Goal: Transaction & Acquisition: Purchase product/service

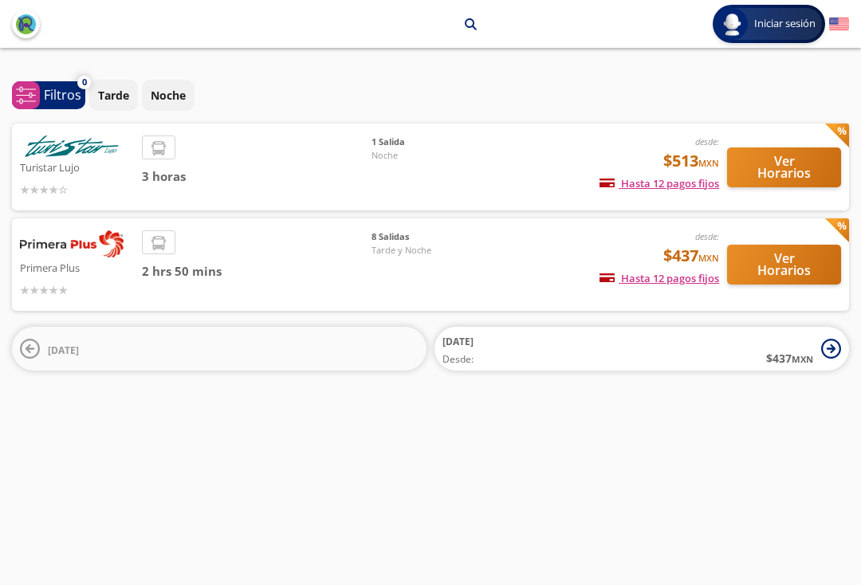
click at [281, 167] on span "3 horas" at bounding box center [257, 176] width 230 height 18
click at [785, 171] on button "Ver Horarios" at bounding box center [784, 167] width 114 height 40
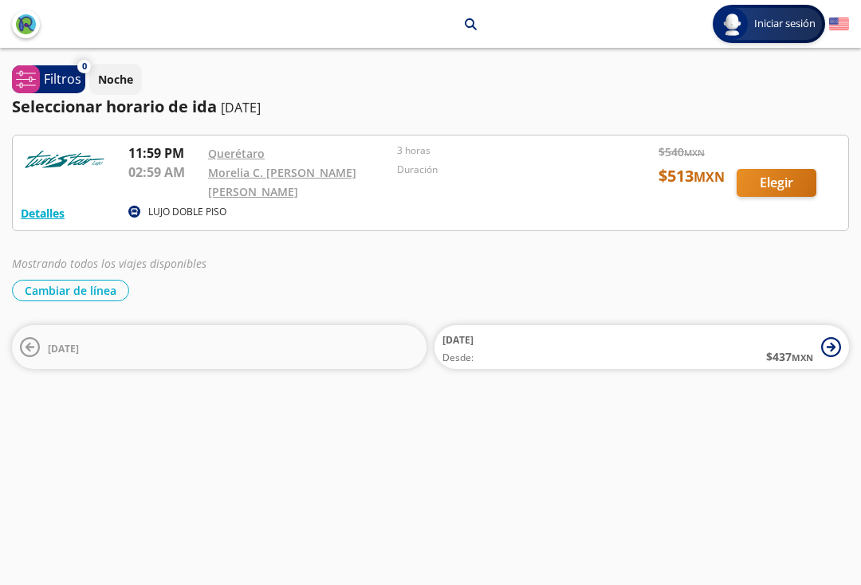
click at [778, 194] on div at bounding box center [430, 182] width 835 height 95
click at [421, 239] on div "Detalles LUJO DOBLE PISO 11:59 PM Querétaro 02:59 AM Morelia C. [PERSON_NAME] […" at bounding box center [430, 252] width 837 height 234
click at [422, 192] on div at bounding box center [430, 182] width 835 height 95
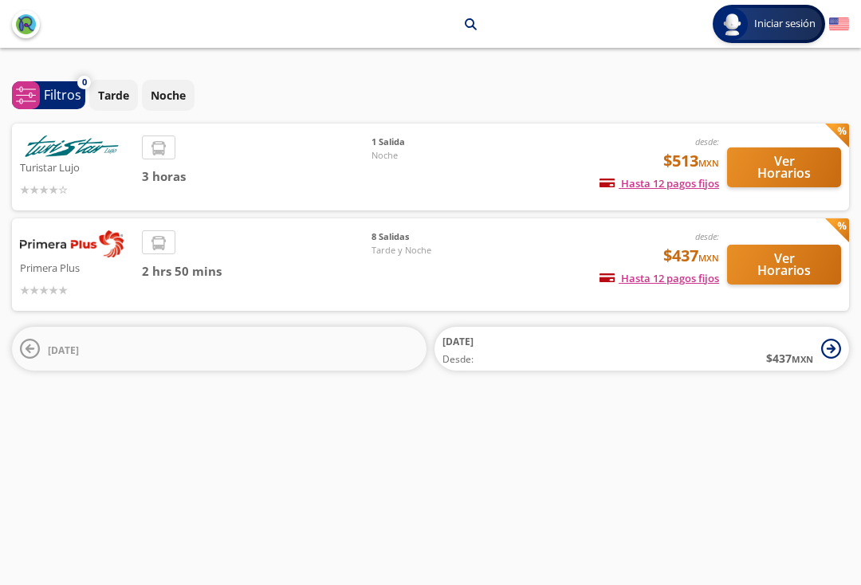
click at [255, 262] on span "2 hrs 50 mins" at bounding box center [257, 271] width 230 height 18
click at [348, 262] on span "2 hrs 50 mins" at bounding box center [257, 271] width 230 height 18
click at [808, 263] on button "Ver Horarios" at bounding box center [784, 265] width 114 height 40
click at [252, 139] on div "3 horas" at bounding box center [257, 166] width 230 height 63
click at [783, 159] on button "Ver Horarios" at bounding box center [784, 167] width 114 height 40
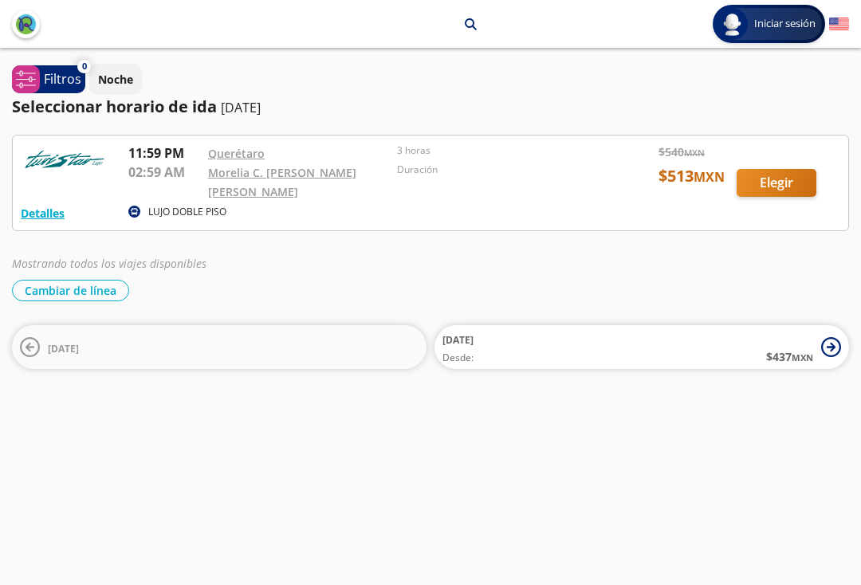
click at [112, 86] on p "Noche" at bounding box center [115, 79] width 35 height 17
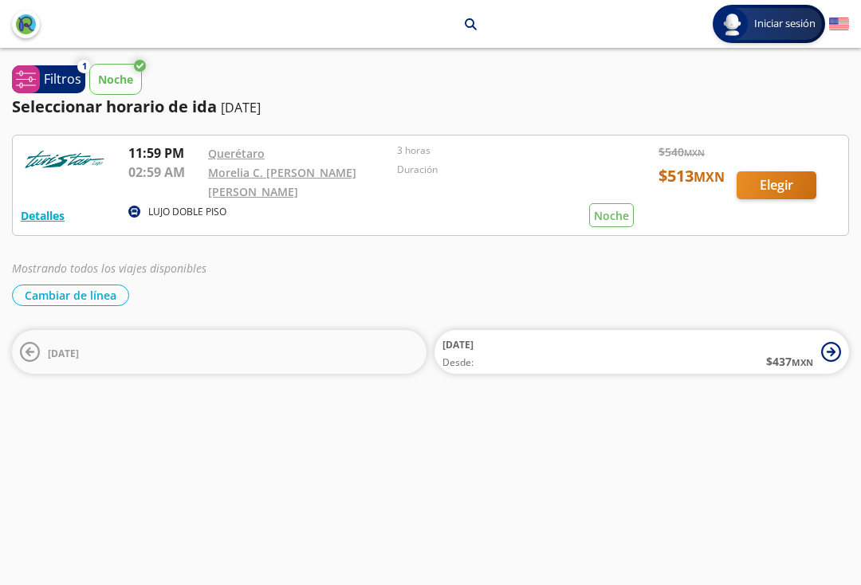
click at [129, 80] on p "Noche" at bounding box center [115, 79] width 35 height 17
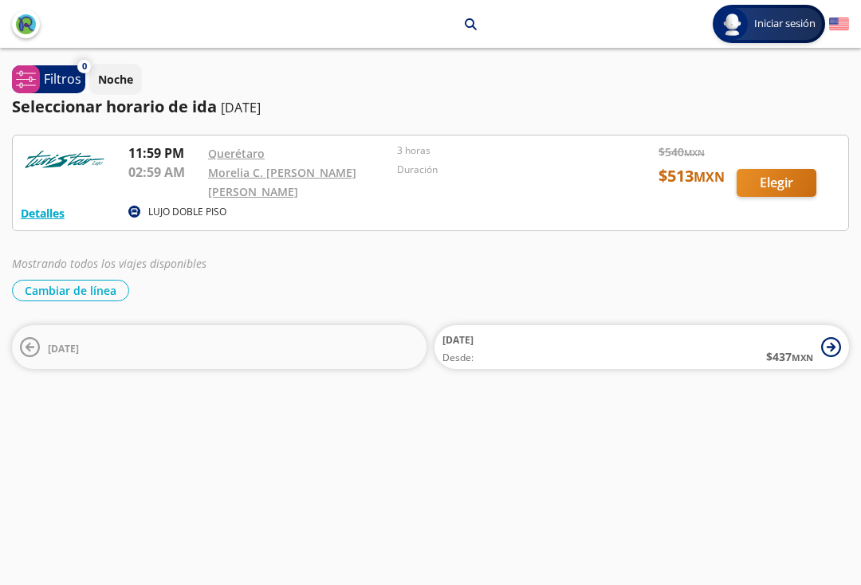
click at [64, 84] on p "Filtros" at bounding box center [62, 78] width 37 height 19
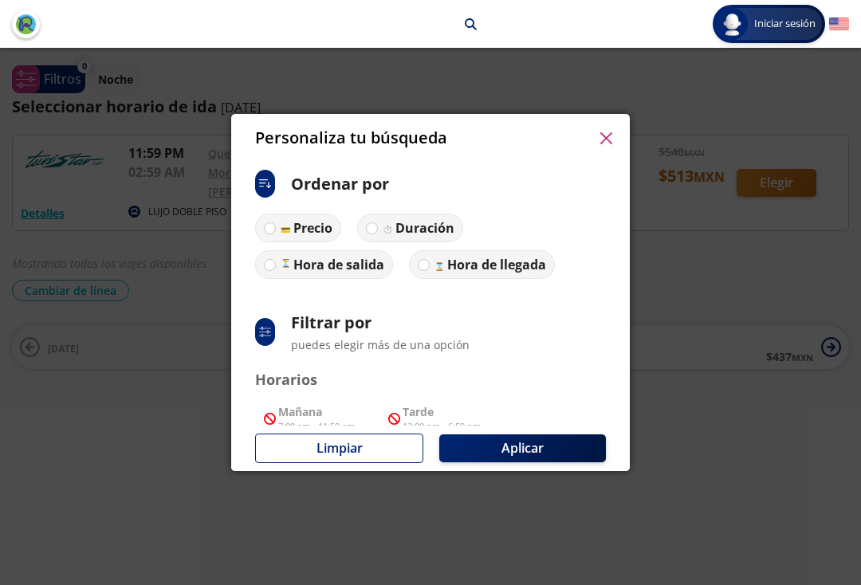
click at [615, 126] on button "button" at bounding box center [606, 138] width 24 height 24
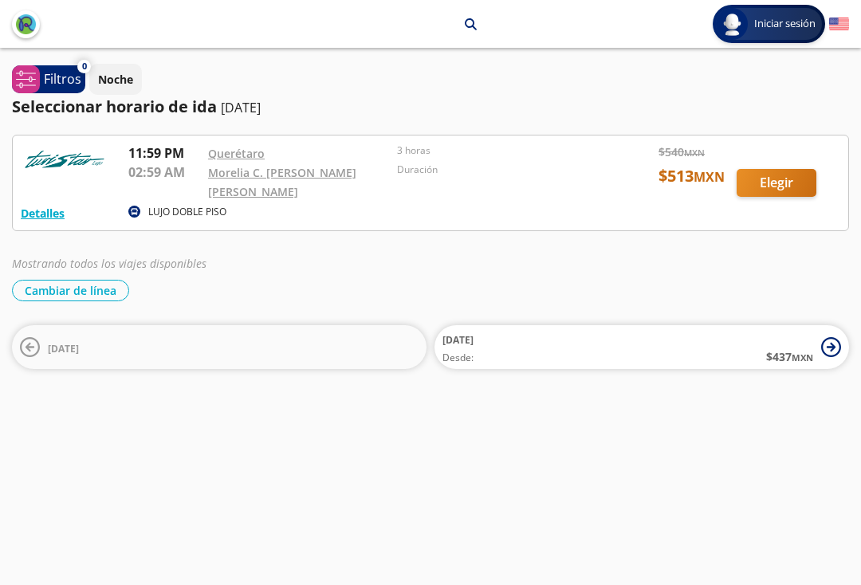
click at [514, 183] on div at bounding box center [430, 182] width 835 height 95
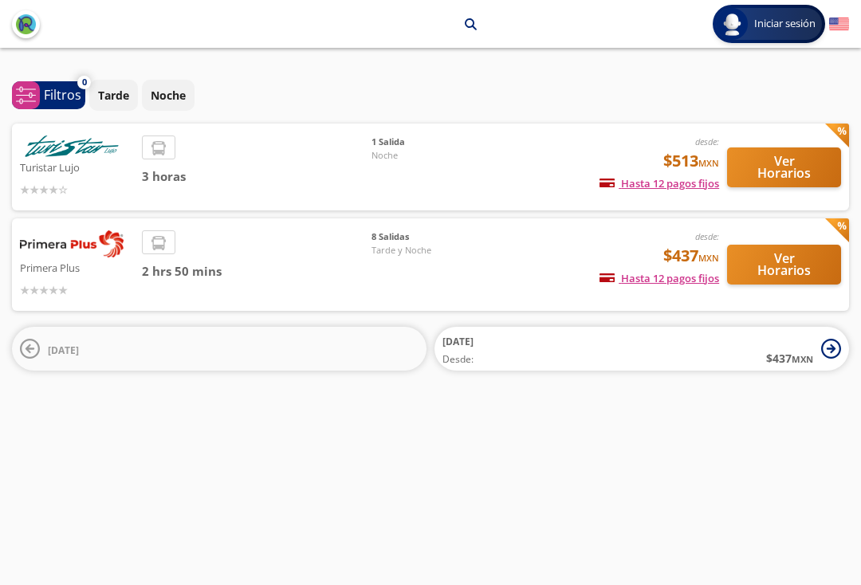
click at [293, 241] on div "2 hrs 50 mins" at bounding box center [257, 264] width 230 height 69
click at [277, 242] on div "2 hrs 50 mins" at bounding box center [257, 264] width 230 height 69
click at [758, 251] on button "Ver Horarios" at bounding box center [784, 265] width 114 height 40
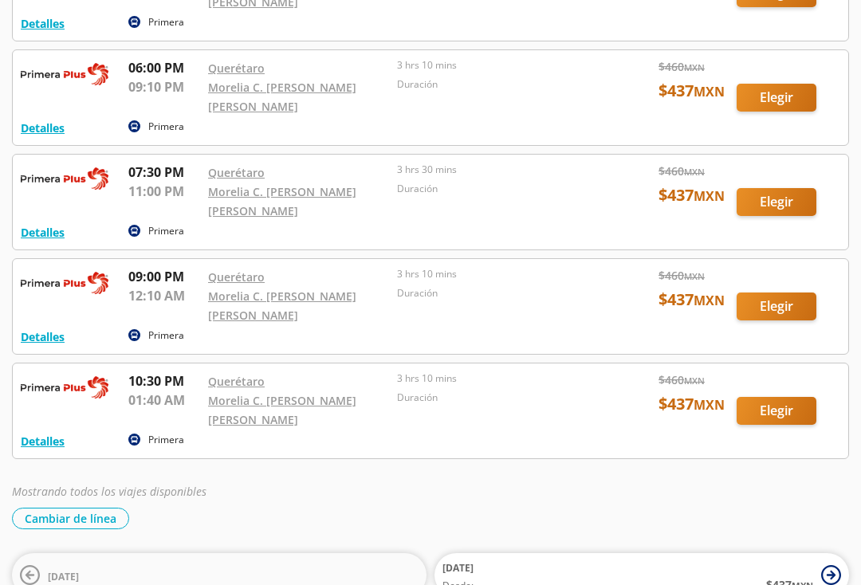
scroll to position [398, 0]
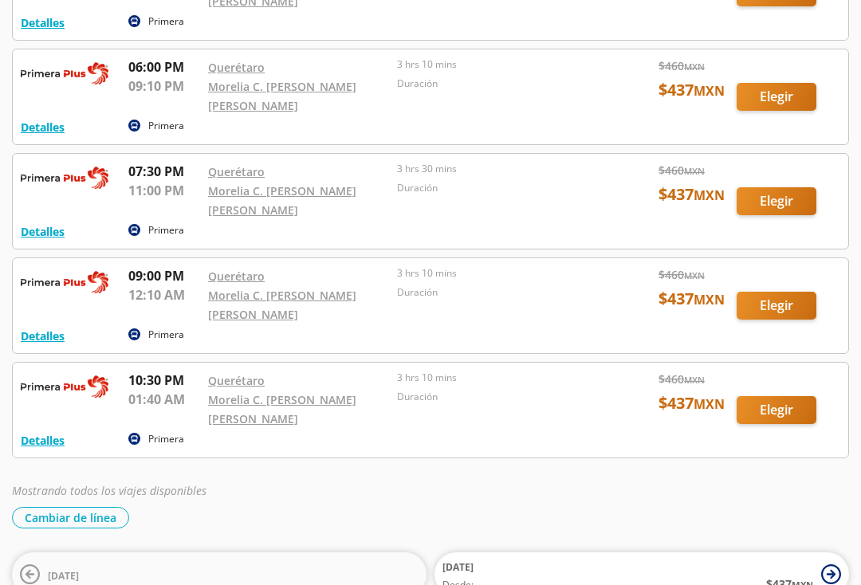
click at [304, 394] on link "Morelia C. [PERSON_NAME] [PERSON_NAME]" at bounding box center [282, 410] width 148 height 34
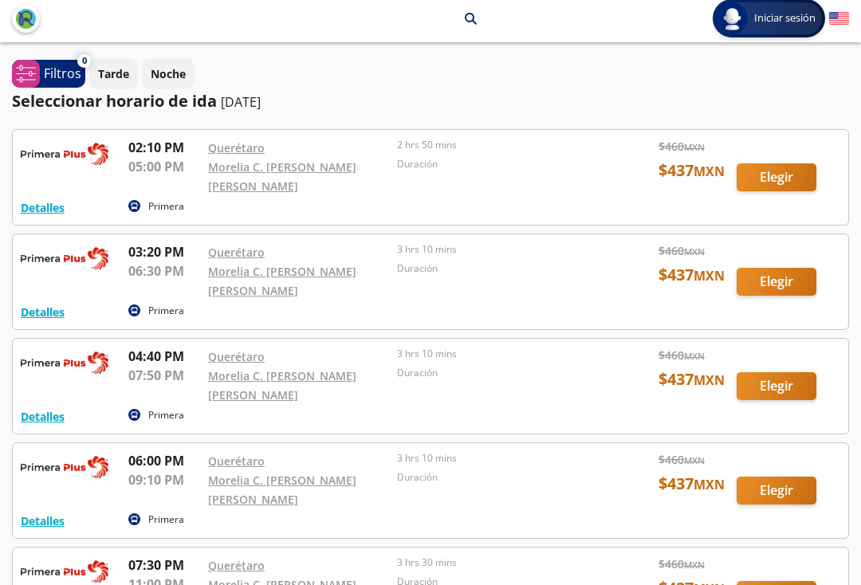
scroll to position [0, 0]
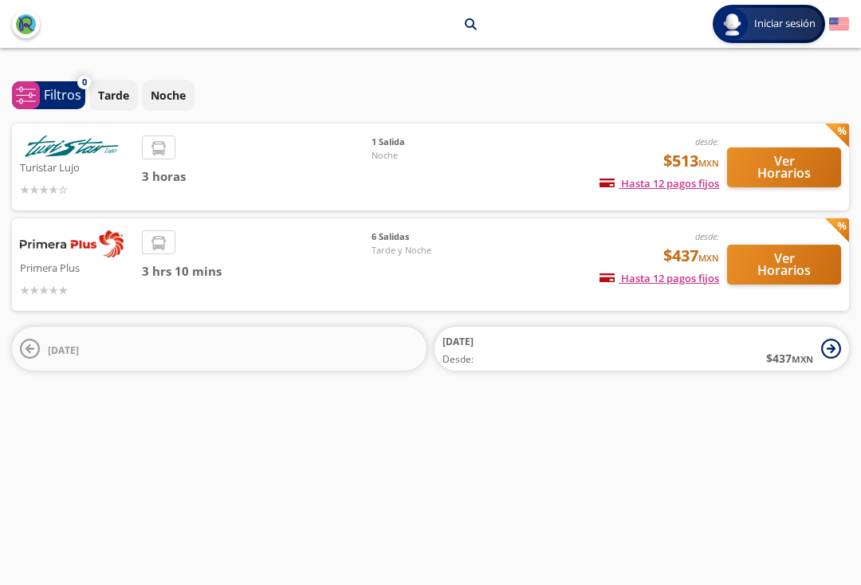
click at [510, 243] on div "desde: $437 MXN Hasta 12 pagos fijos Pagos fijos en compras mayores a $30 MXN, …" at bounding box center [605, 264] width 228 height 69
click at [778, 265] on button "Ver Horarios" at bounding box center [784, 265] width 114 height 40
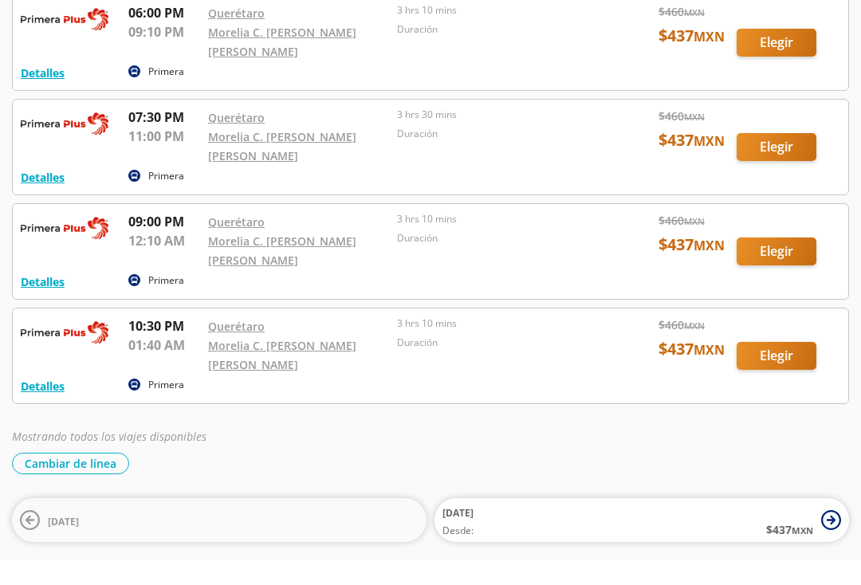
scroll to position [350, 0]
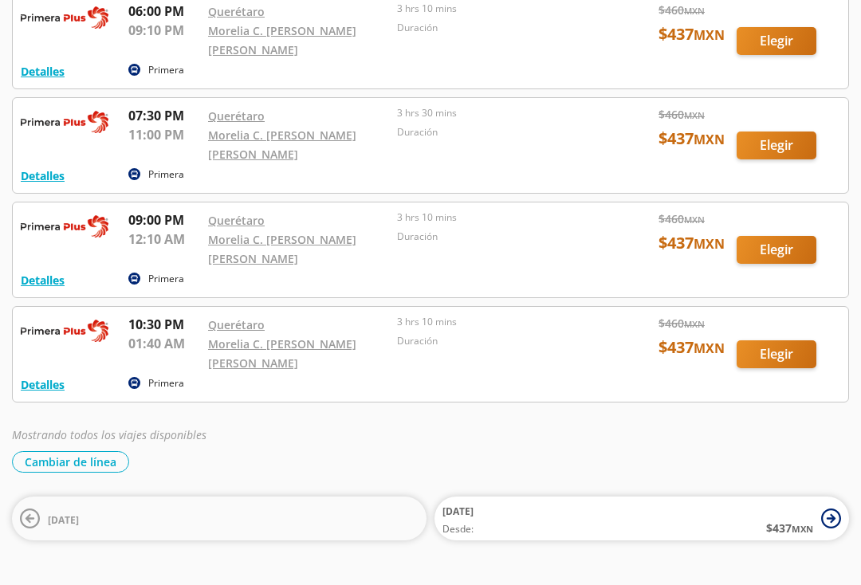
click at [371, 351] on div "Morelia C. [PERSON_NAME] [PERSON_NAME]" at bounding box center [298, 354] width 181 height 38
click at [614, 343] on div at bounding box center [430, 355] width 835 height 95
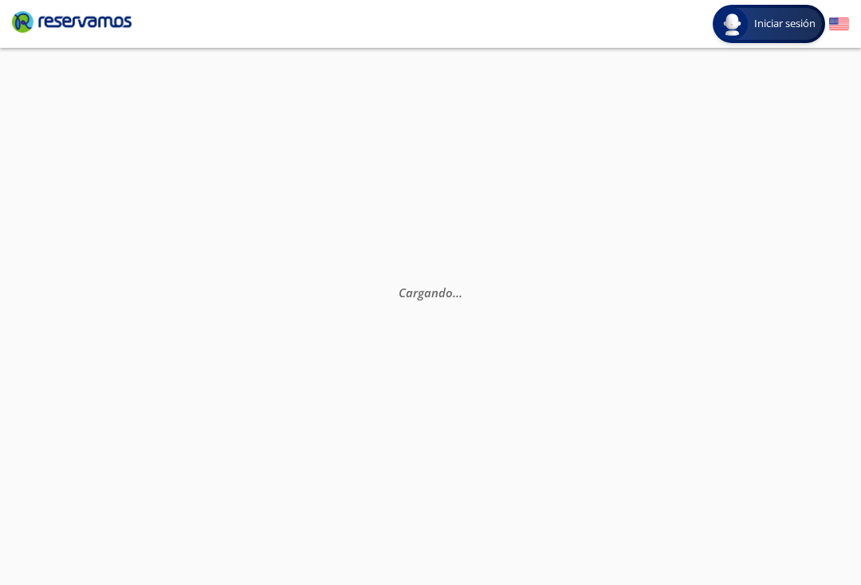
click at [774, 370] on div "Cargando . . ." at bounding box center [430, 340] width 861 height 585
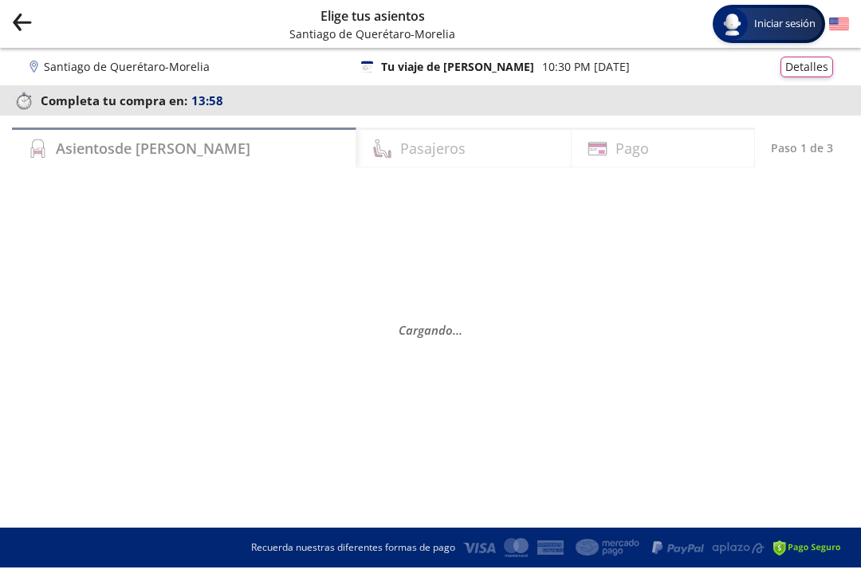
click at [217, 143] on div "Asientos de [PERSON_NAME]" at bounding box center [184, 147] width 344 height 40
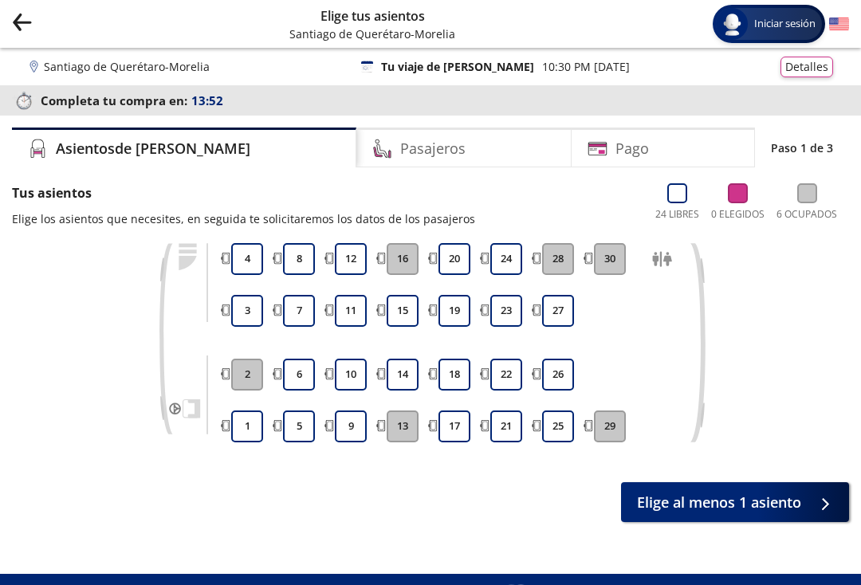
click at [365, 261] on button "12" at bounding box center [351, 259] width 32 height 32
click at [365, 257] on button "12" at bounding box center [351, 259] width 32 height 32
click at [359, 254] on button "12" at bounding box center [351, 259] width 32 height 32
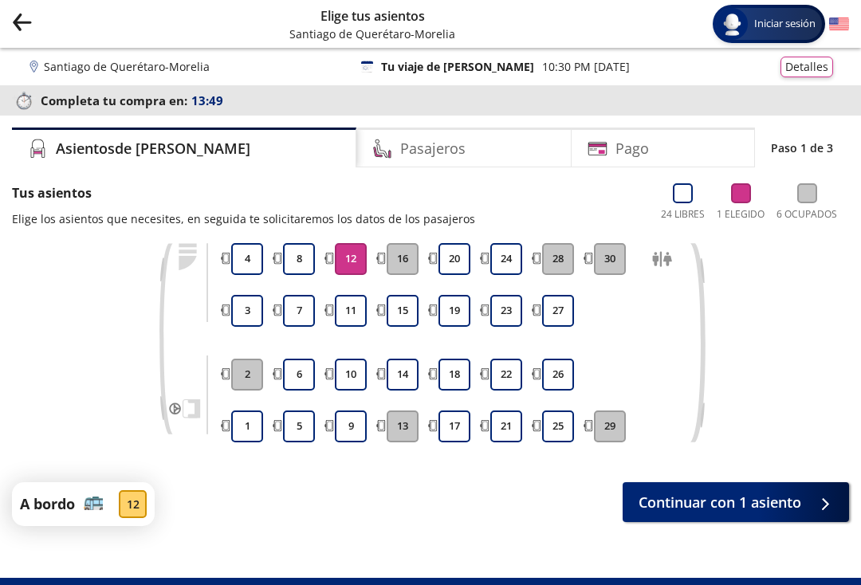
click at [718, 508] on span "Continuar con 1 asiento" at bounding box center [719, 503] width 163 height 22
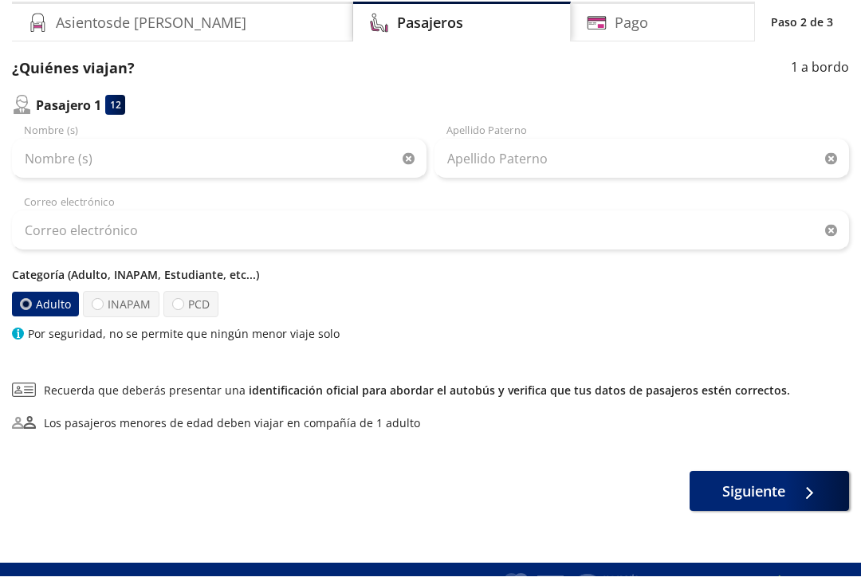
scroll to position [116, 0]
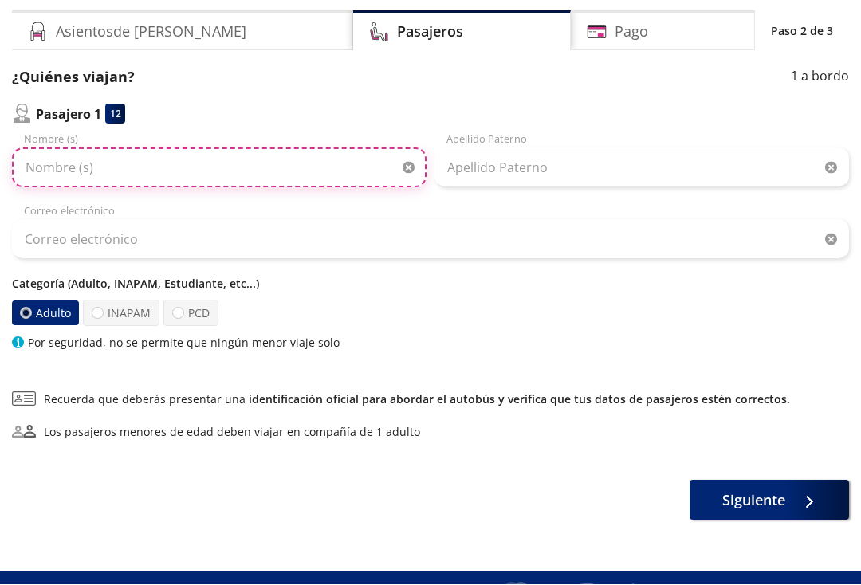
click at [218, 175] on input "Nombre (s)" at bounding box center [219, 168] width 414 height 40
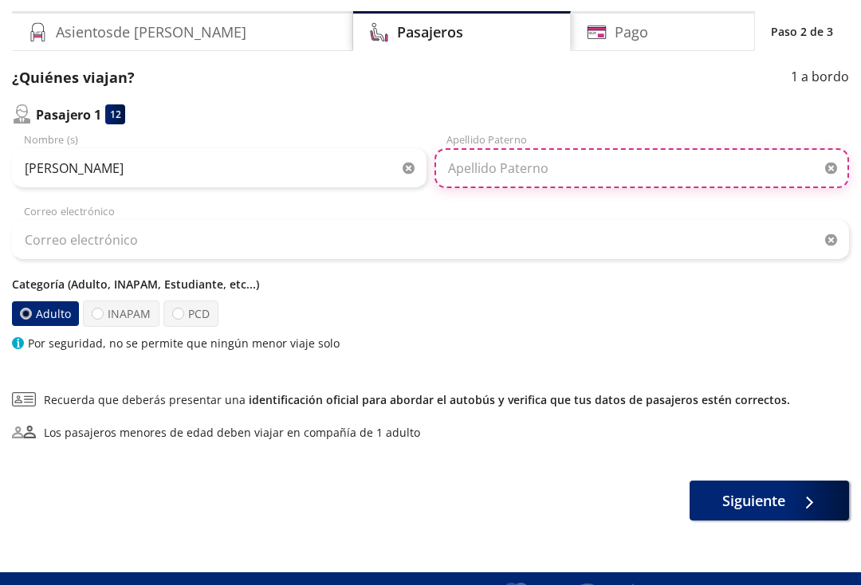
click at [540, 177] on input "Apellido Paterno" at bounding box center [641, 168] width 414 height 40
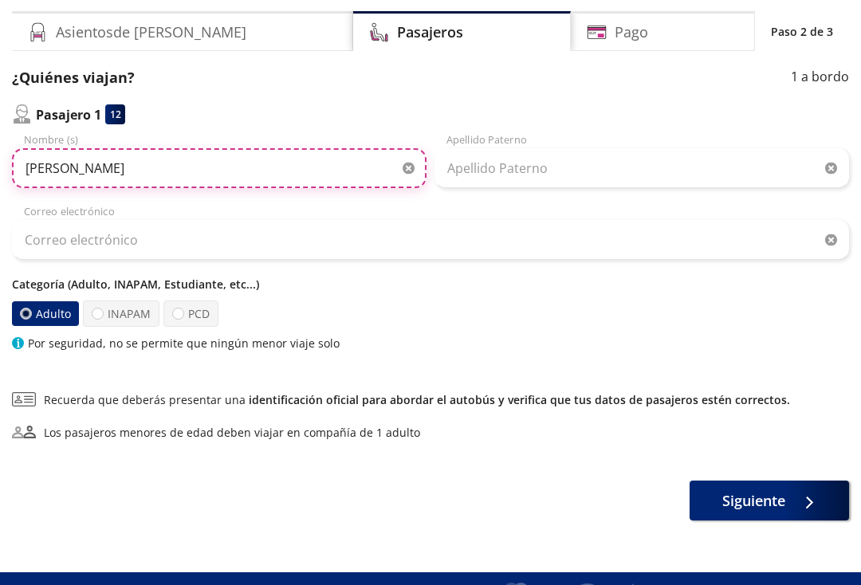
click at [178, 172] on input "Jorge" at bounding box center [219, 168] width 414 height 40
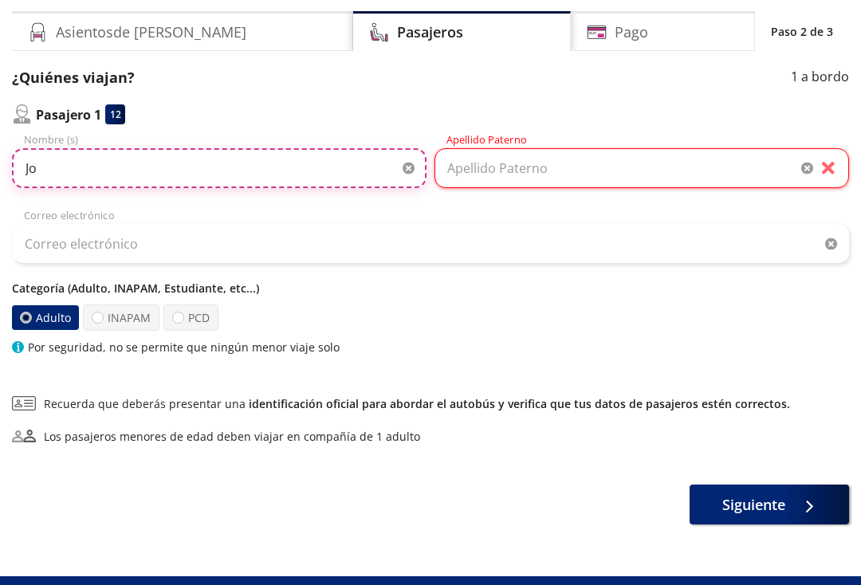
type input "J"
type input "Jorge Elihu"
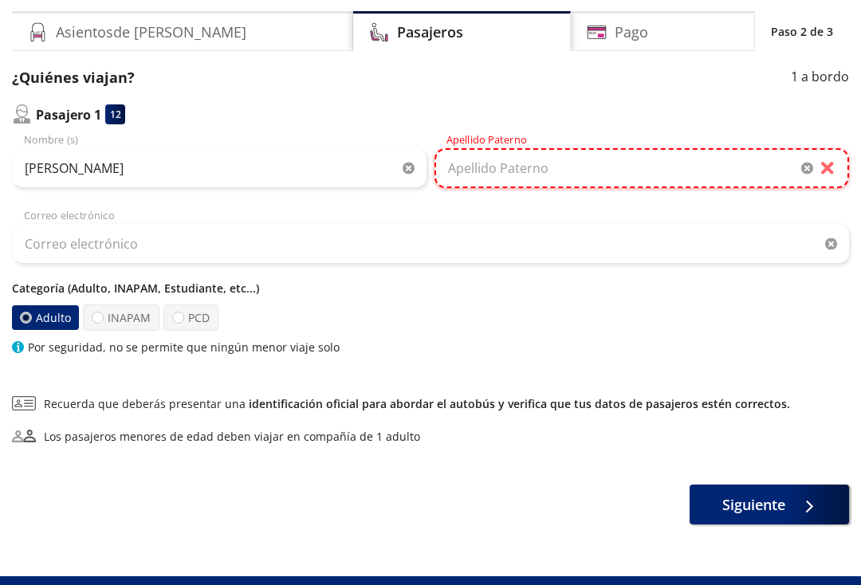
click at [547, 174] on input "Apellido Paterno" at bounding box center [641, 168] width 414 height 40
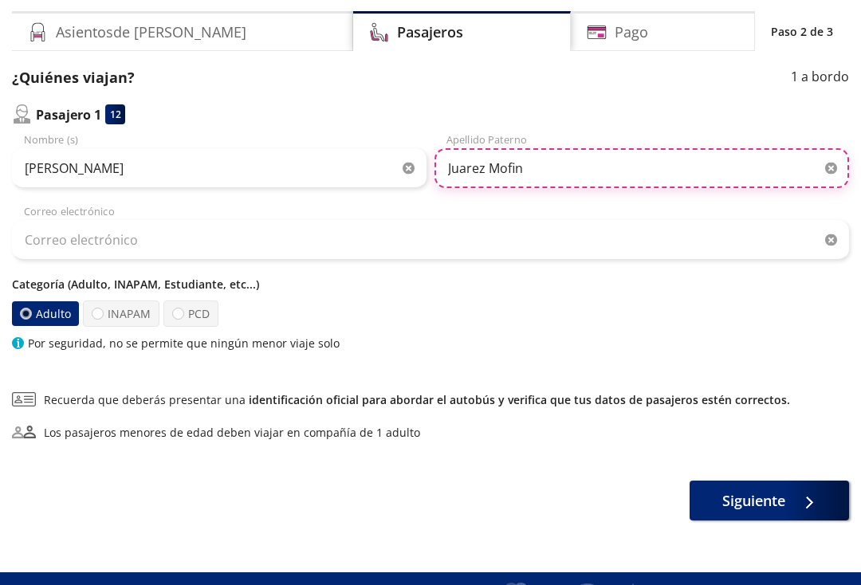
type input "Juarez Mofin"
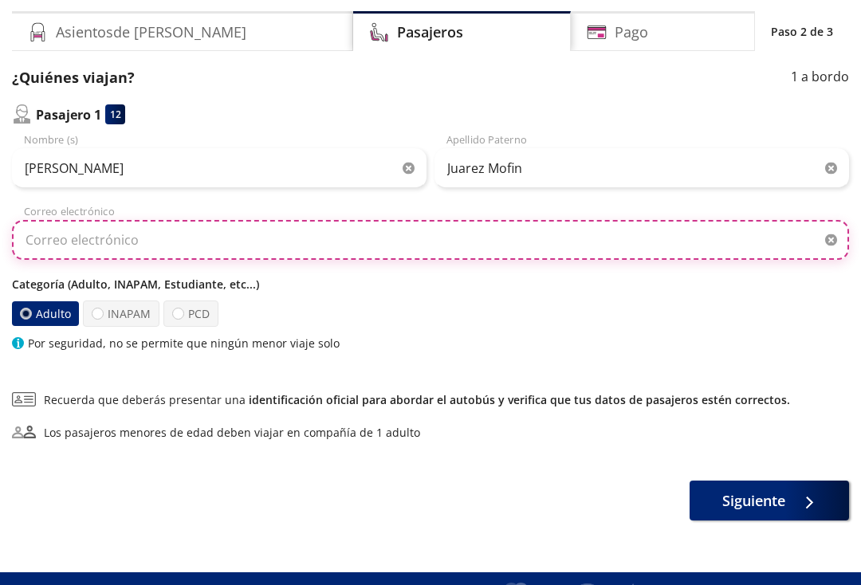
click at [170, 248] on input "Correo electrónico" at bounding box center [430, 240] width 837 height 40
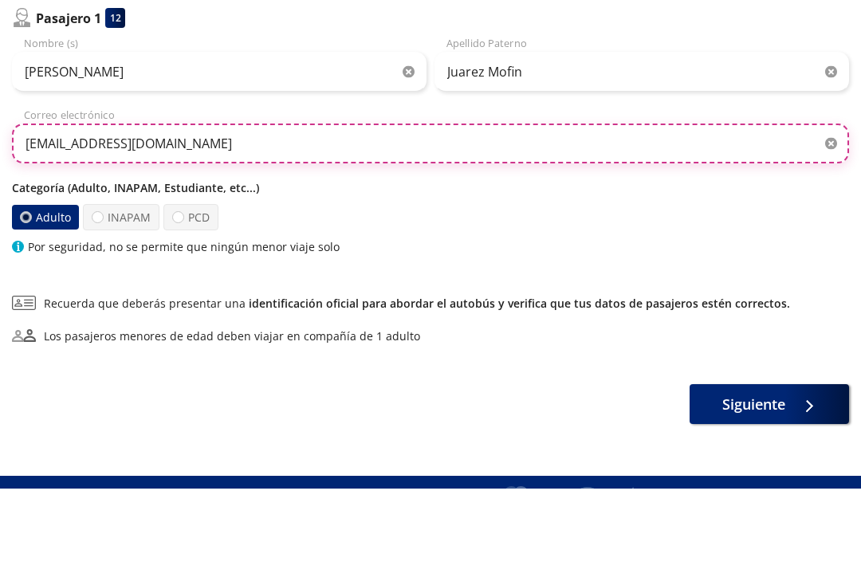
type input "paty_morfin@hotmail.com"
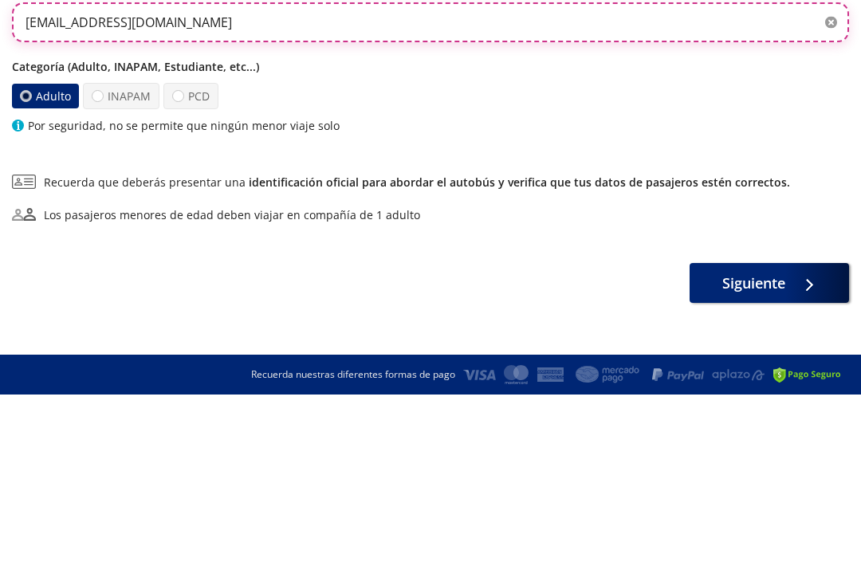
scroll to position [144, 0]
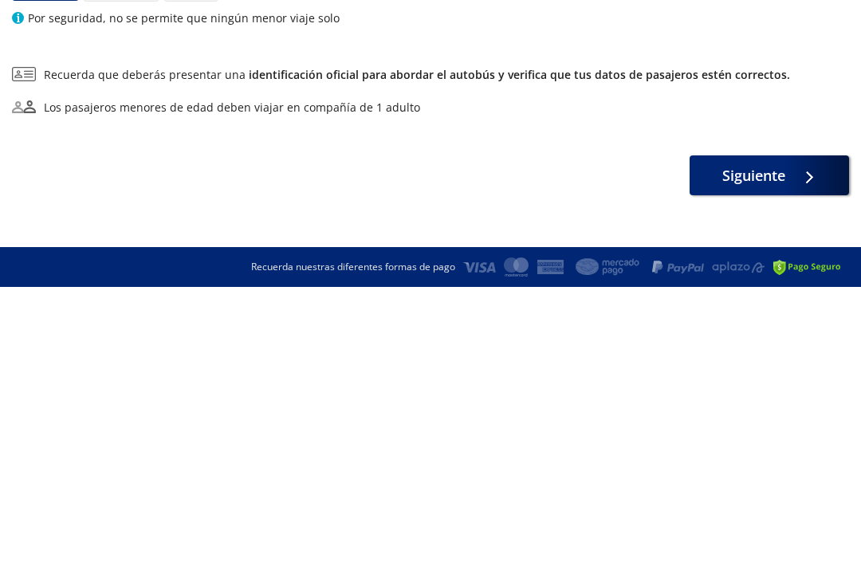
click at [767, 463] on span "Siguiente" at bounding box center [753, 474] width 63 height 22
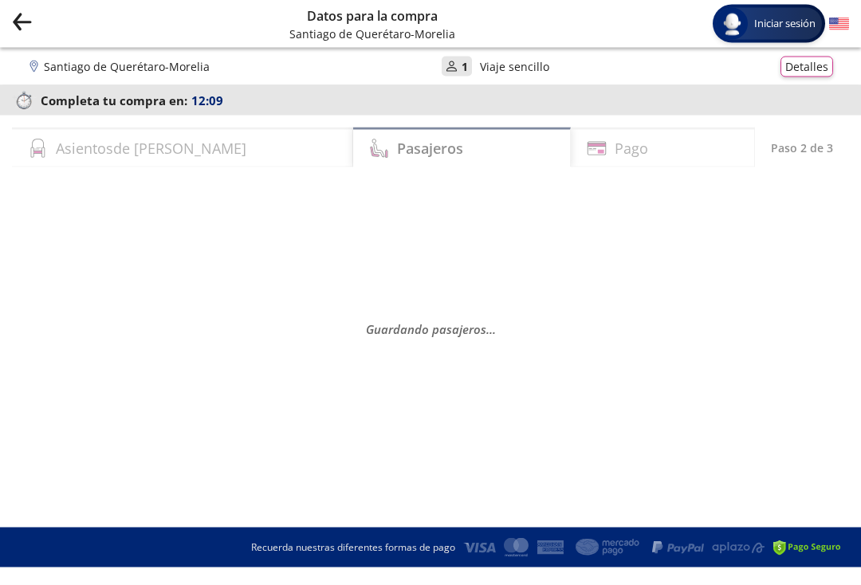
scroll to position [0, 0]
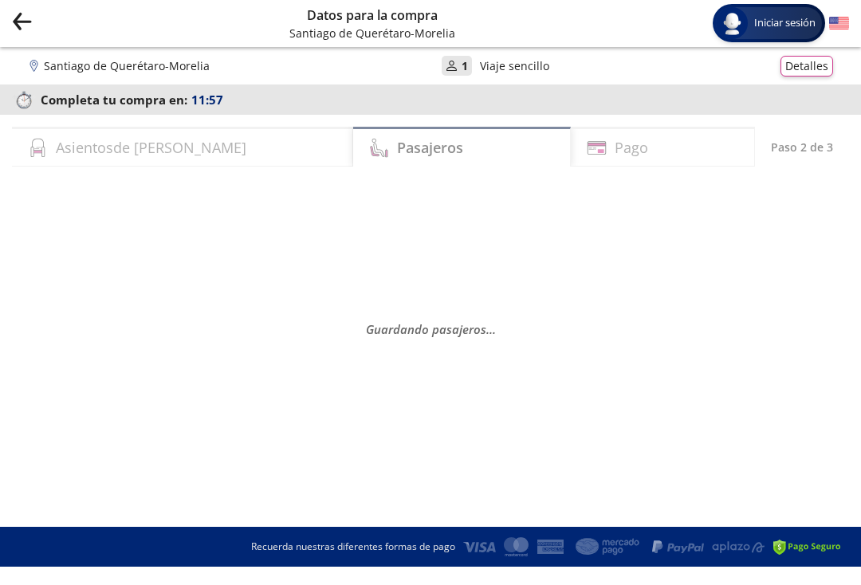
select select "MX"
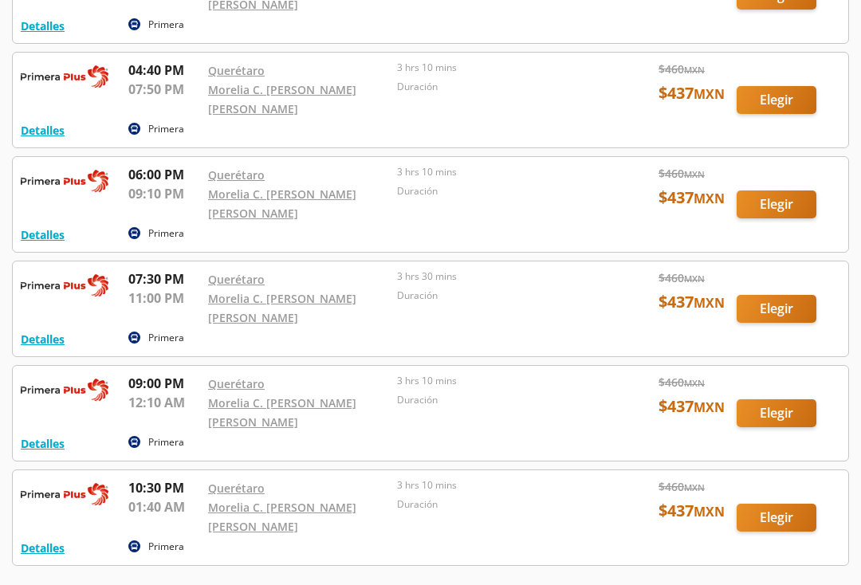
scroll to position [190, 0]
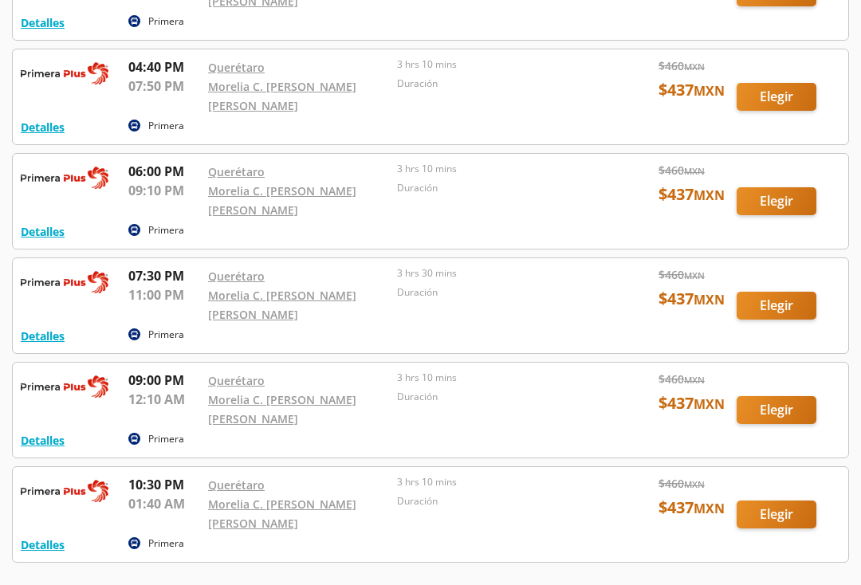
click at [784, 521] on div at bounding box center [430, 515] width 835 height 95
